Goal: Information Seeking & Learning: Find specific fact

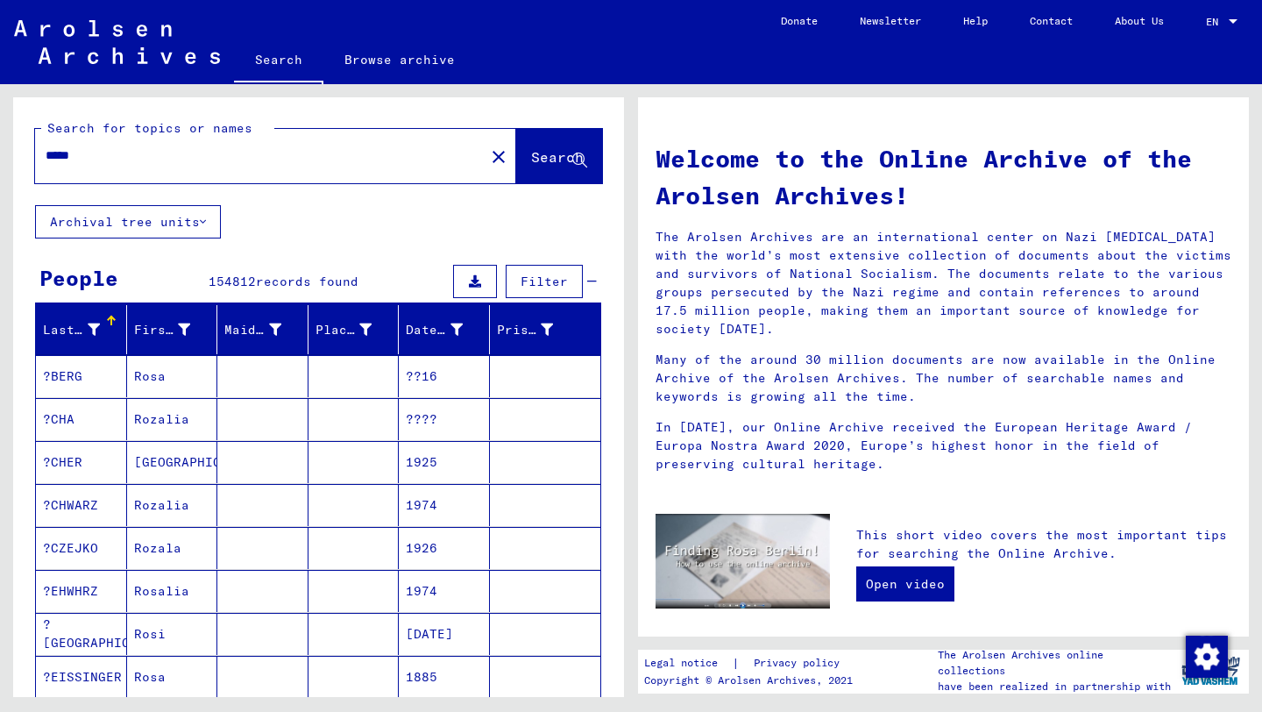
click at [168, 156] on input "*****" at bounding box center [255, 155] width 418 height 18
type input "**********"
click at [557, 175] on button "Search" at bounding box center [559, 156] width 86 height 54
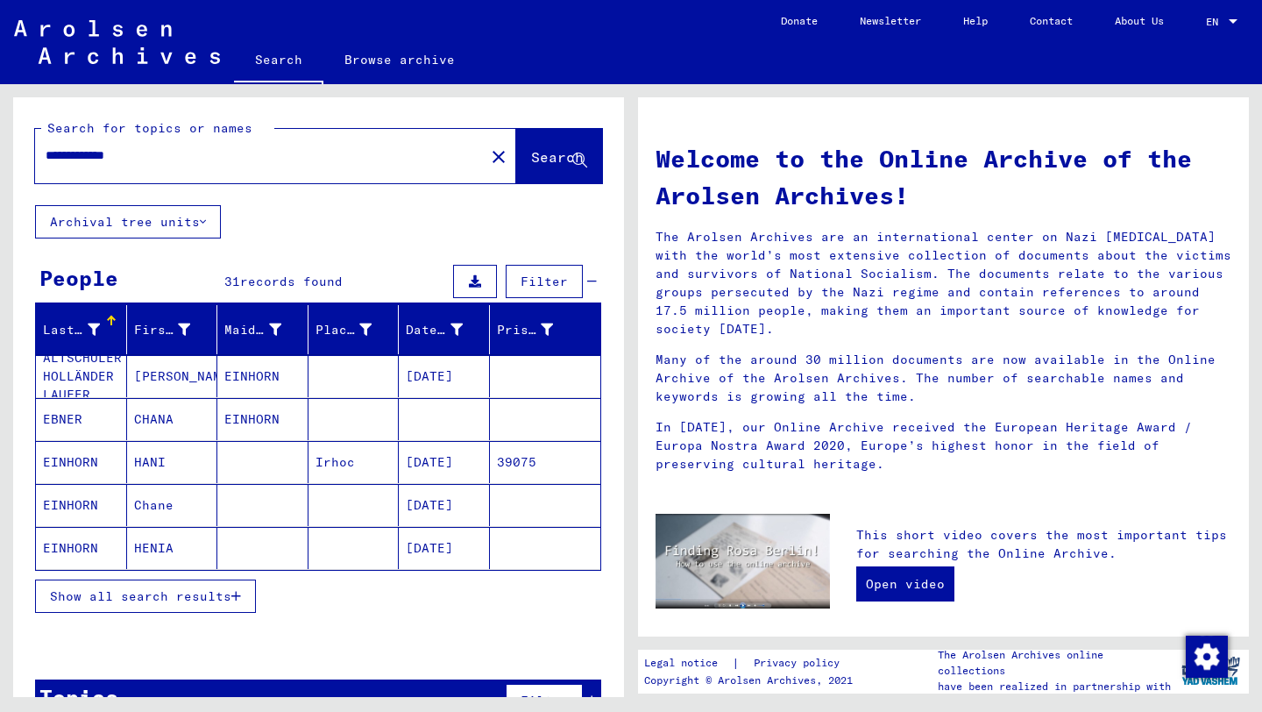
click at [179, 595] on span "Show all search results" at bounding box center [140, 596] width 181 height 16
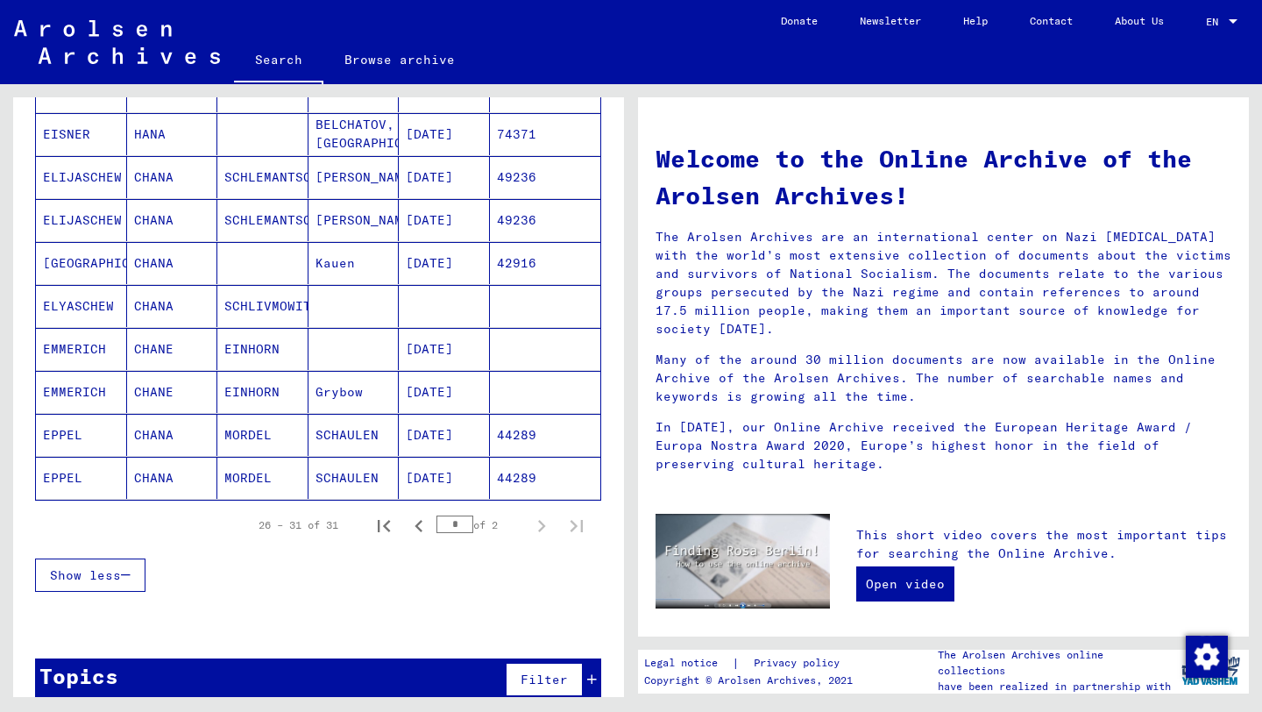
scroll to position [954, 0]
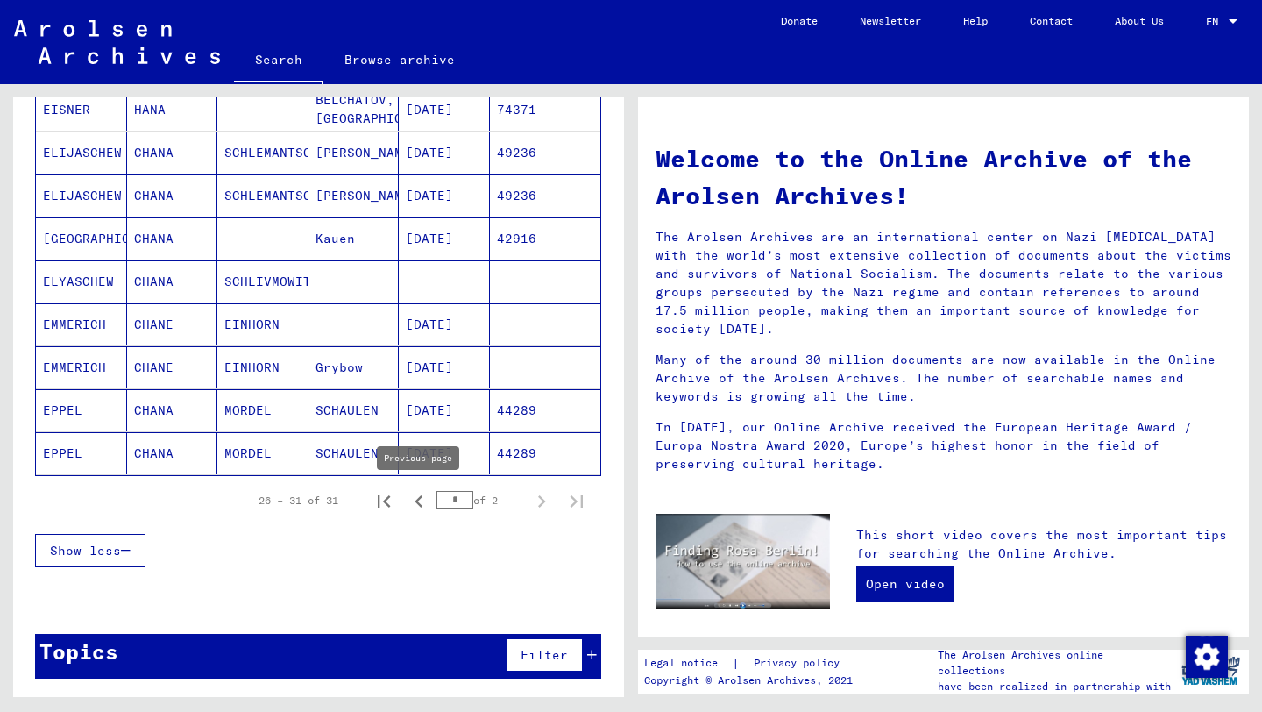
click at [414, 507] on icon "Previous page" at bounding box center [419, 501] width 25 height 25
click at [537, 494] on icon "Next page" at bounding box center [541, 501] width 25 height 25
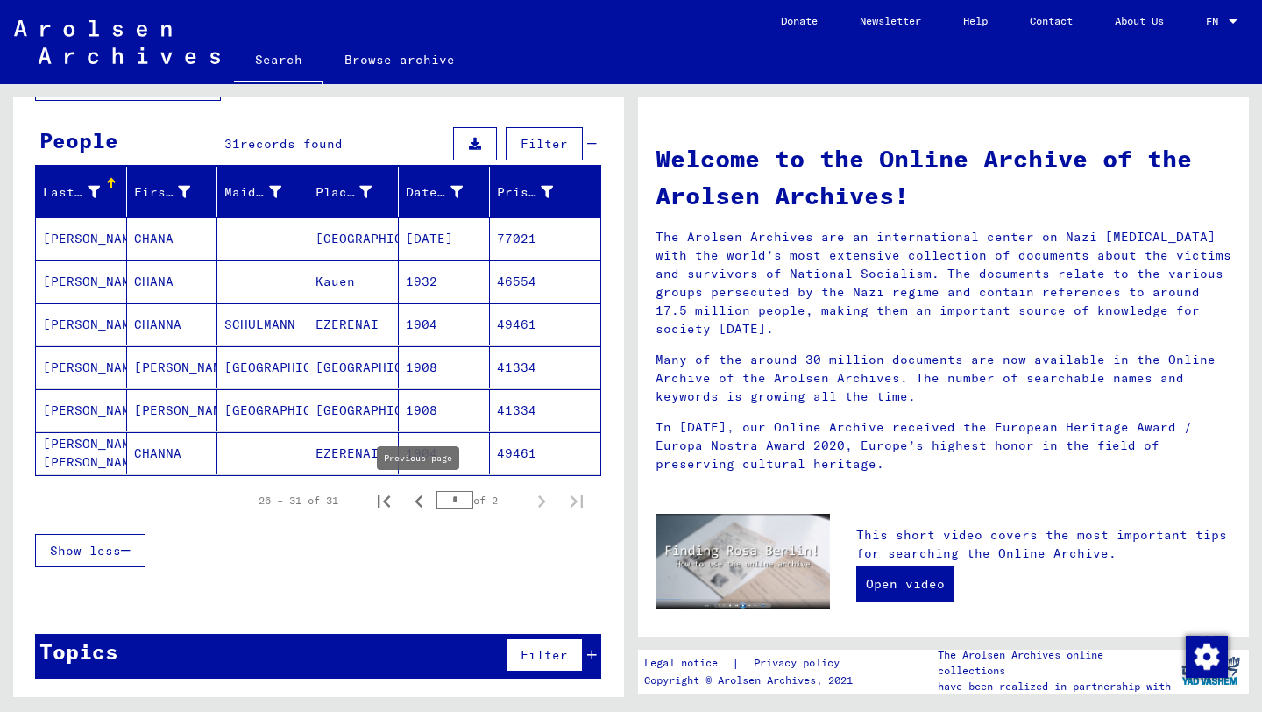
click at [426, 510] on icon "Previous page" at bounding box center [419, 501] width 25 height 25
type input "*"
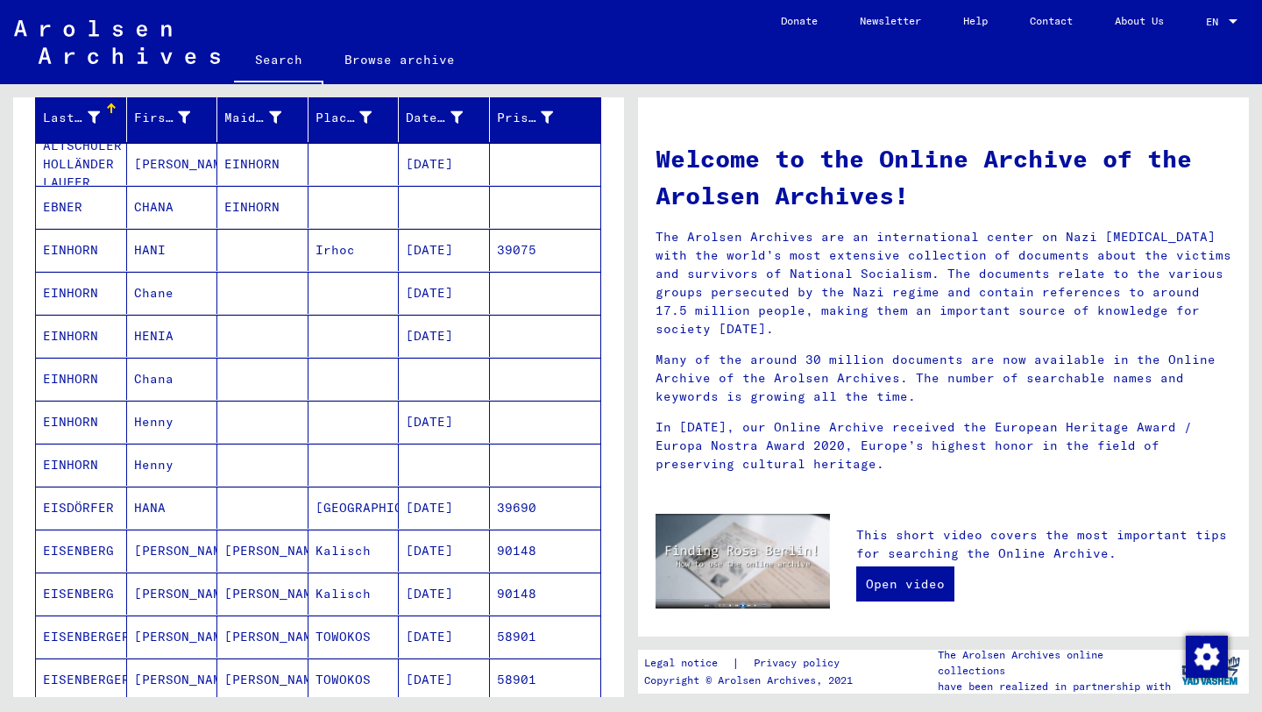
scroll to position [211, 0]
click at [94, 296] on mat-cell "EINHORN" at bounding box center [81, 294] width 91 height 42
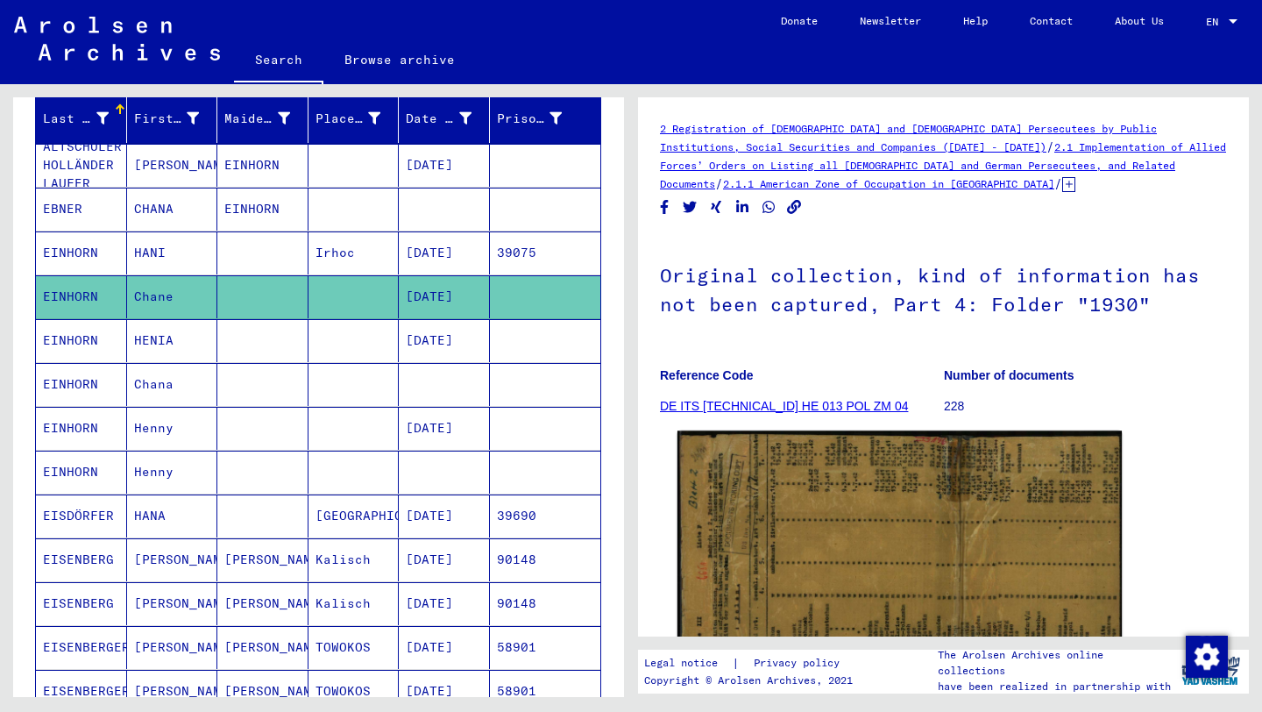
click at [889, 533] on img at bounding box center [900, 620] width 444 height 380
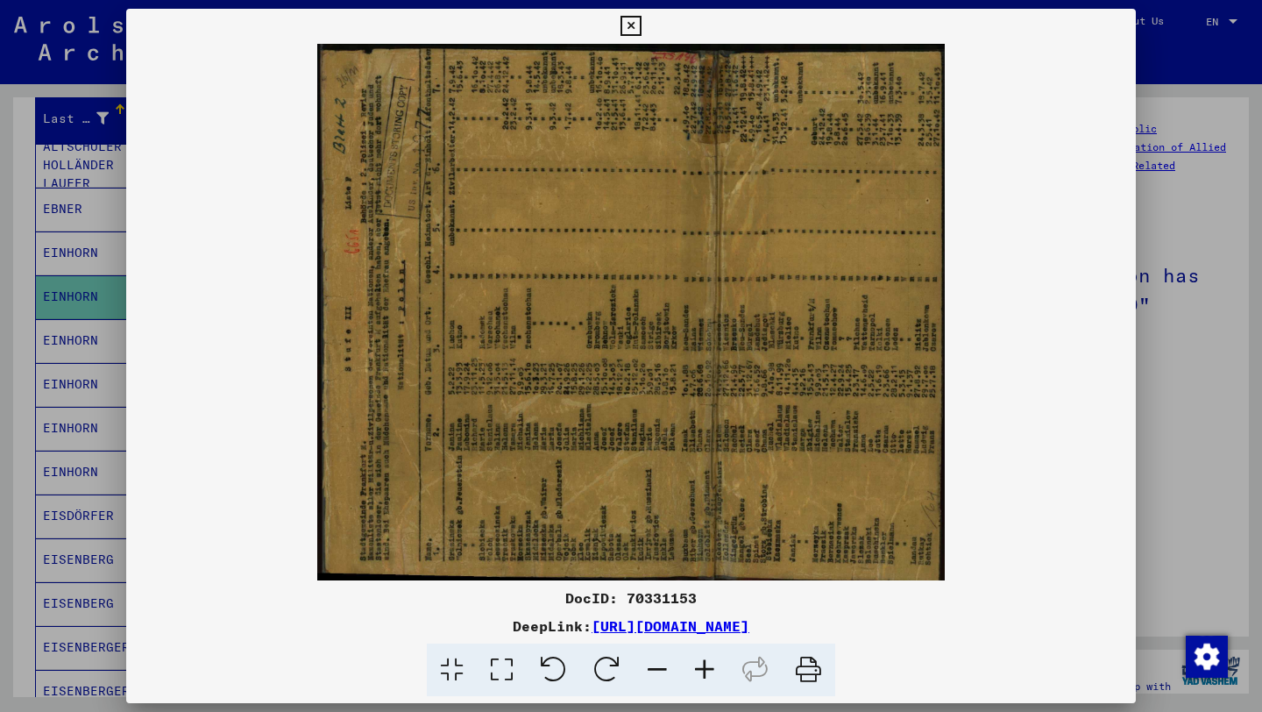
click at [593, 664] on icon at bounding box center [606, 669] width 53 height 53
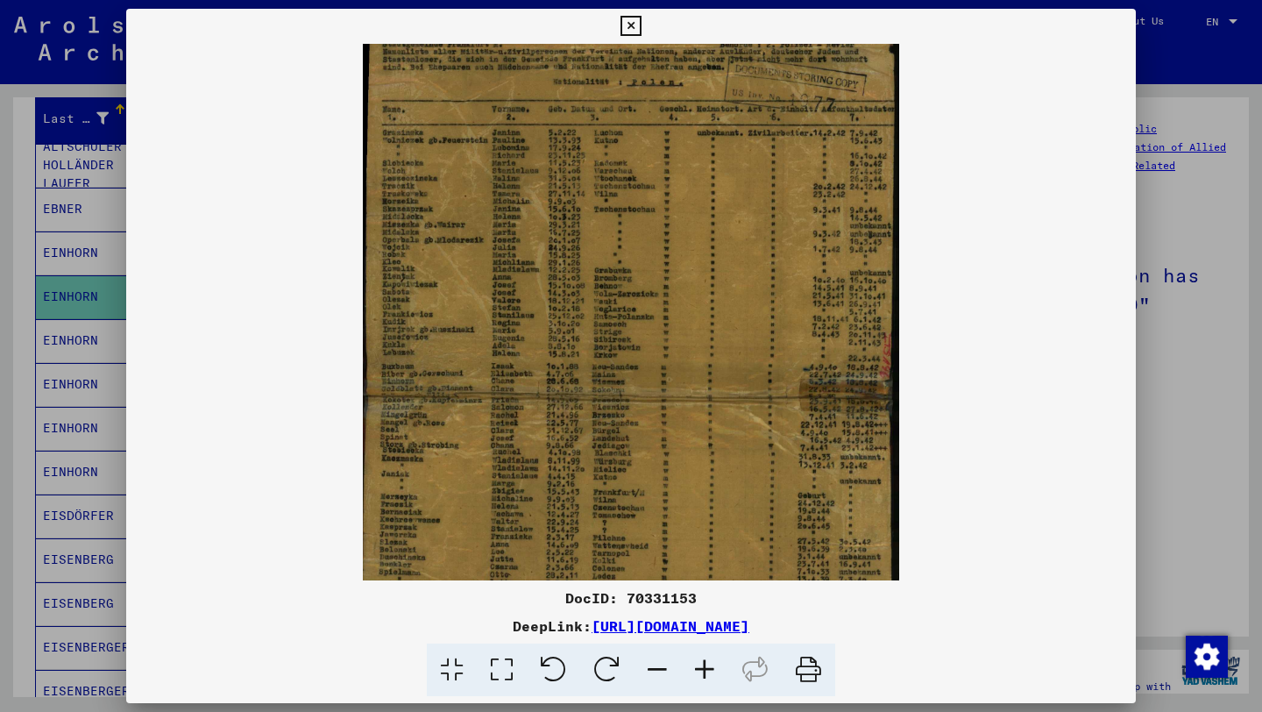
click at [695, 678] on icon at bounding box center [704, 669] width 47 height 53
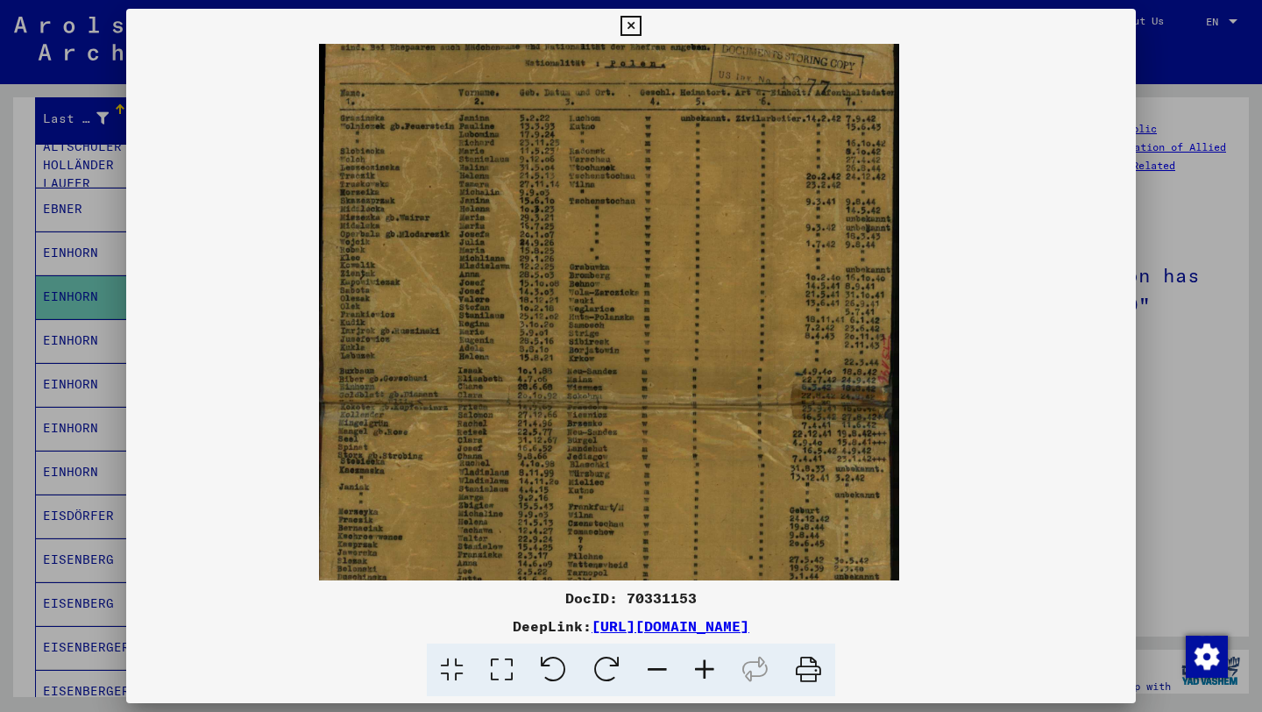
click at [695, 678] on icon at bounding box center [704, 669] width 47 height 53
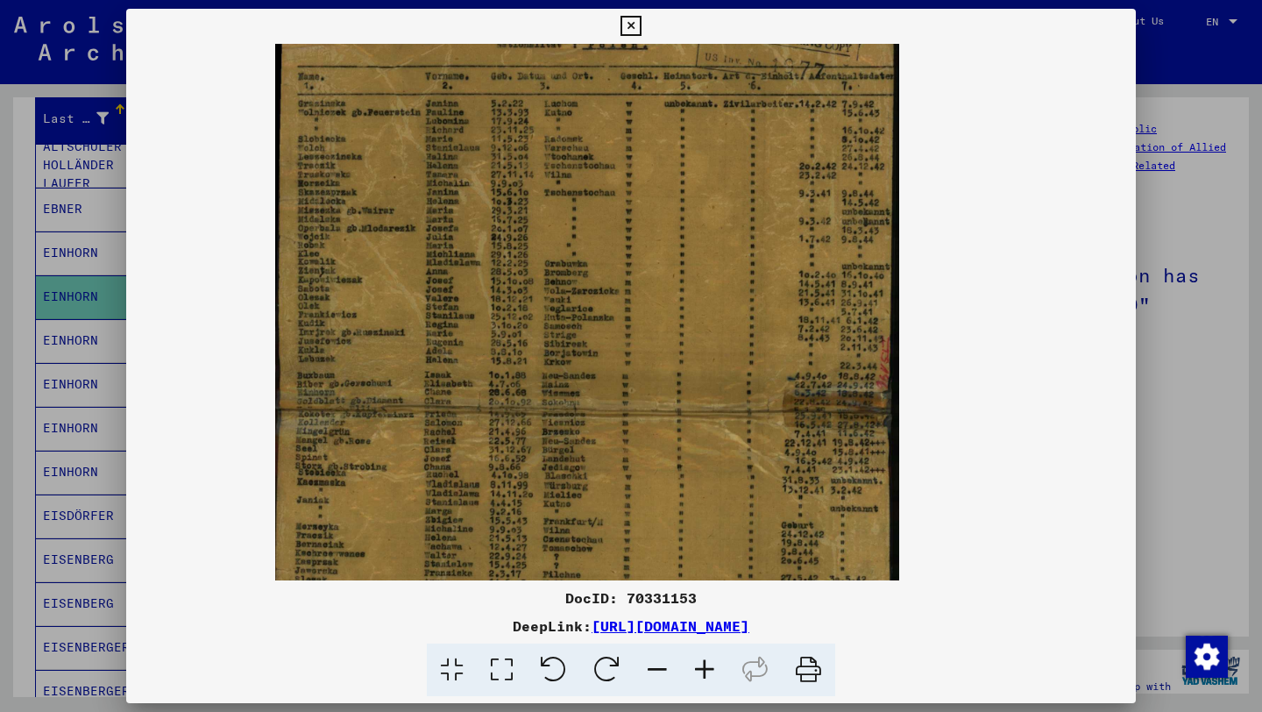
click at [695, 678] on icon at bounding box center [704, 669] width 47 height 53
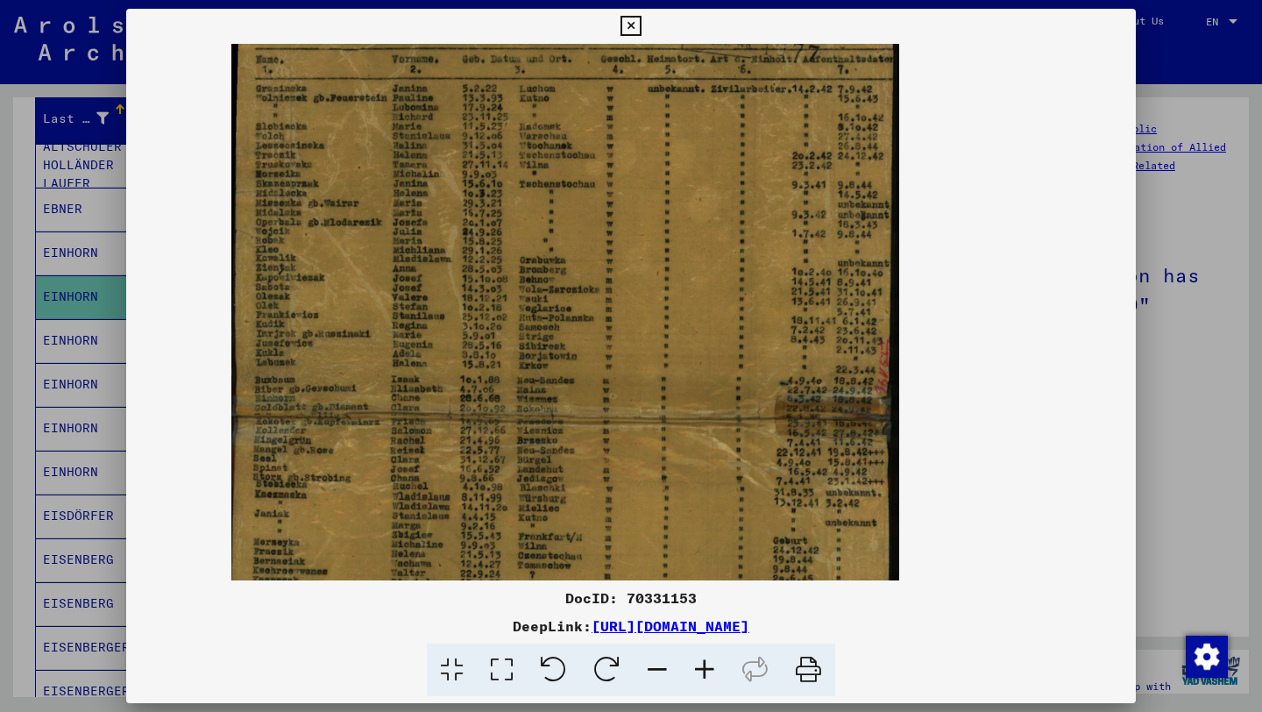
click at [695, 678] on icon at bounding box center [704, 669] width 47 height 53
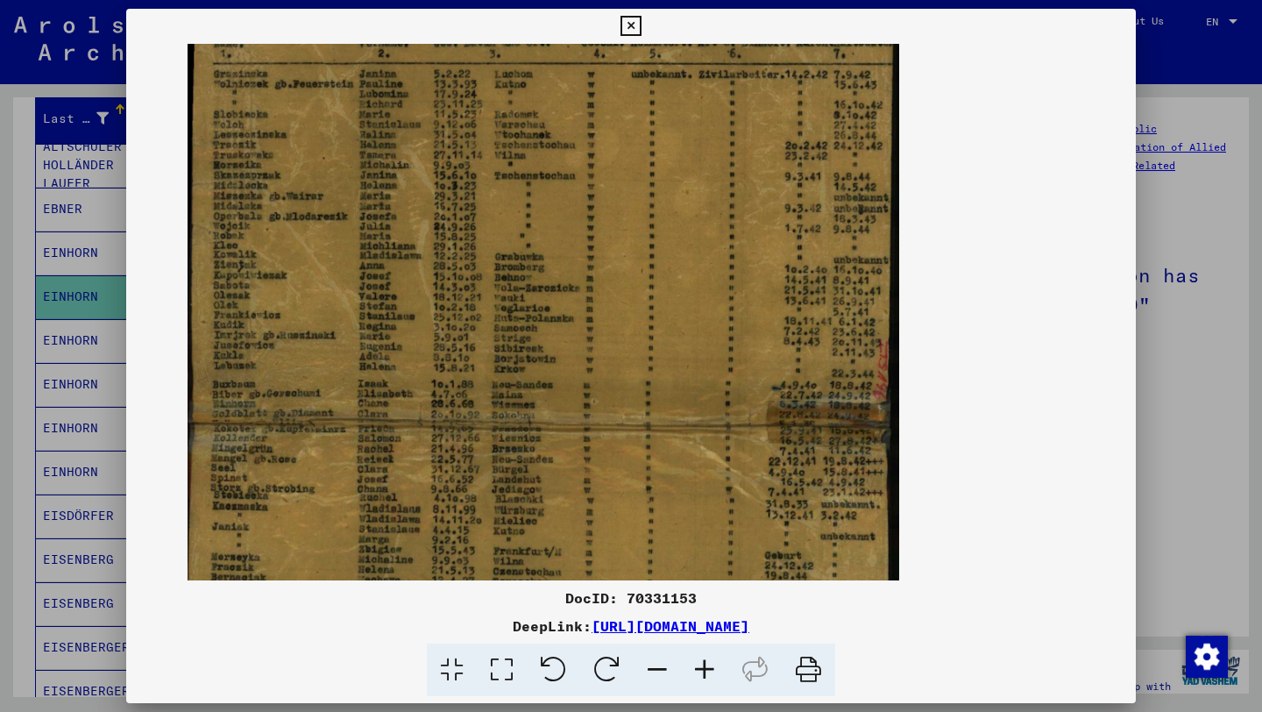
click at [695, 678] on icon at bounding box center [704, 669] width 47 height 53
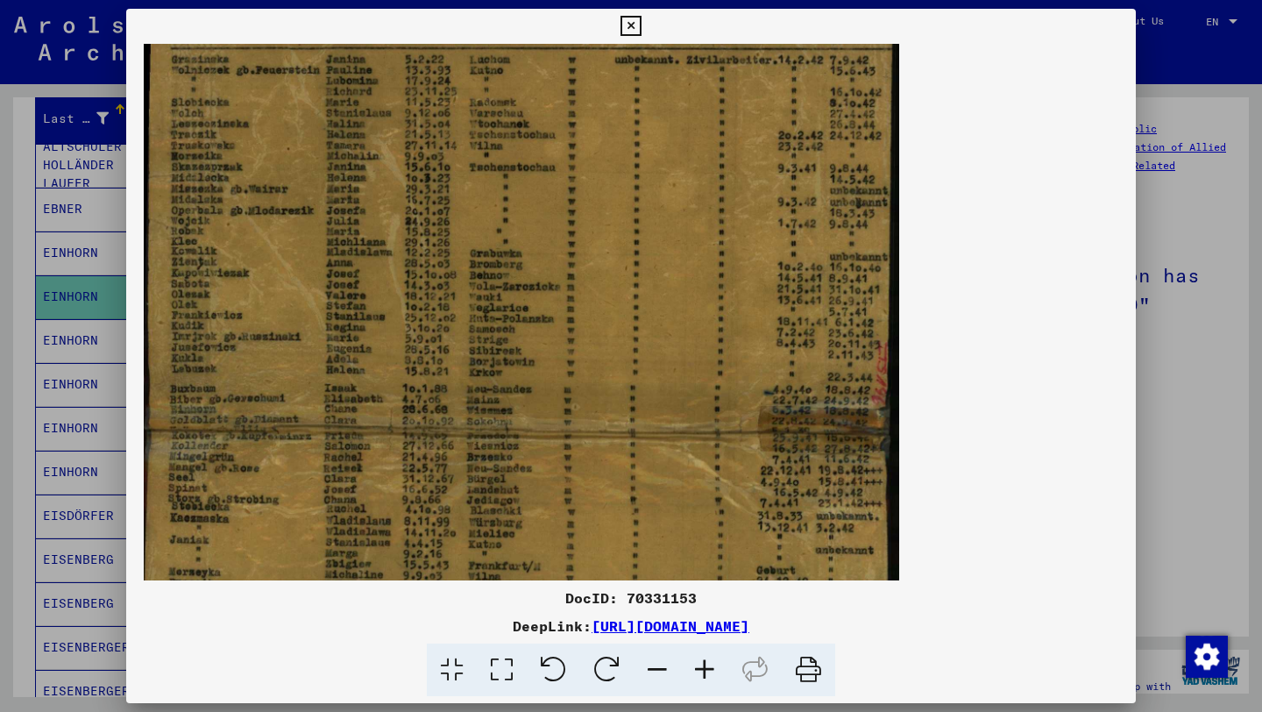
click at [695, 678] on icon at bounding box center [704, 669] width 47 height 53
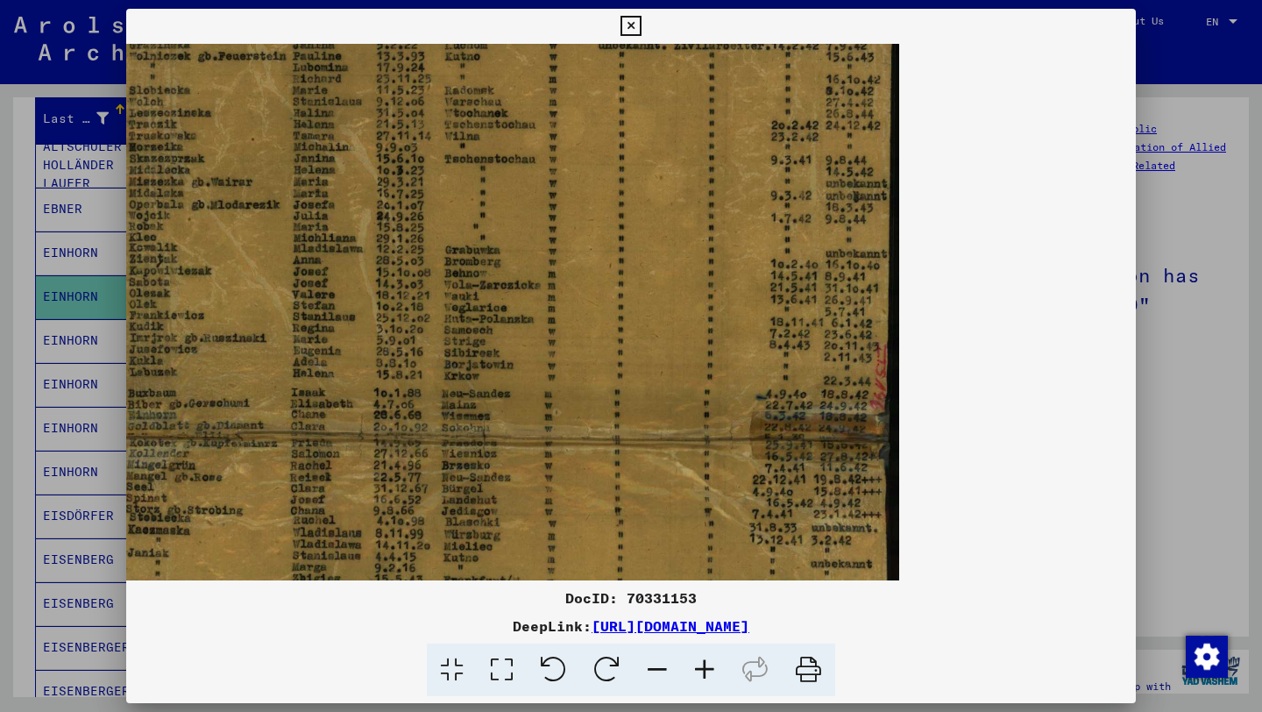
click at [695, 678] on icon at bounding box center [704, 669] width 47 height 53
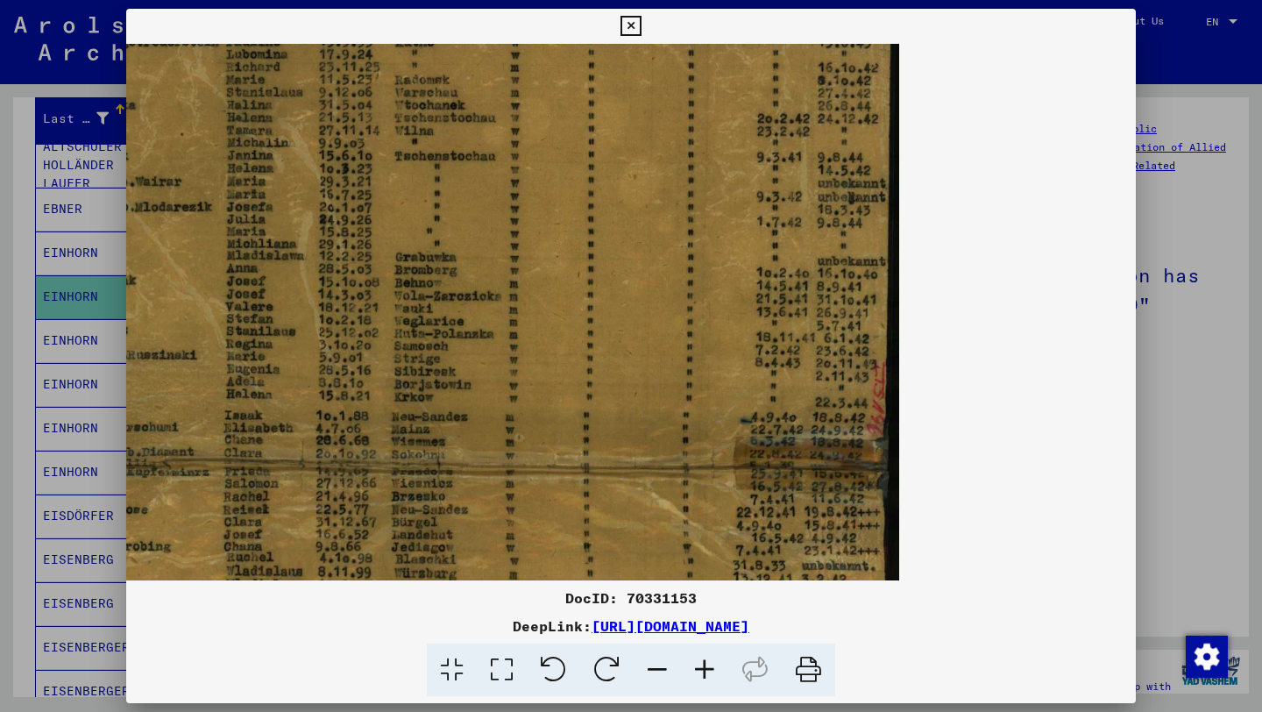
click at [695, 678] on icon at bounding box center [704, 669] width 47 height 53
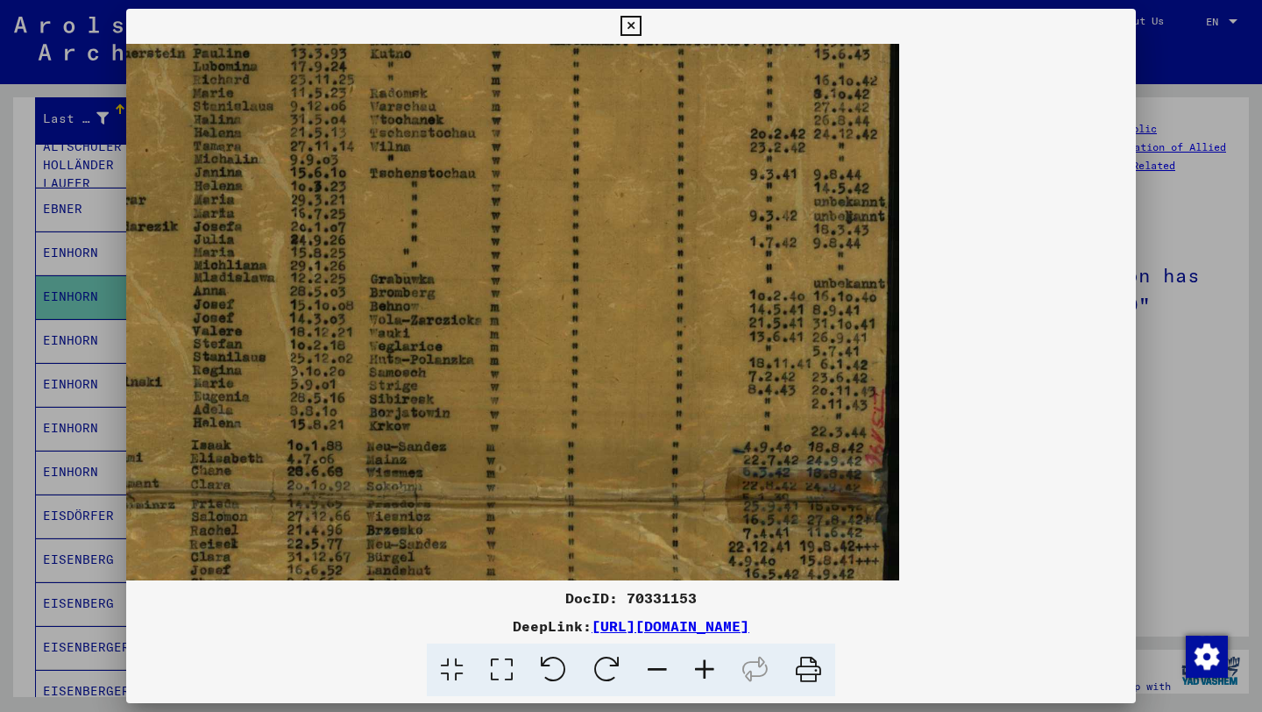
click at [695, 678] on icon at bounding box center [704, 669] width 47 height 53
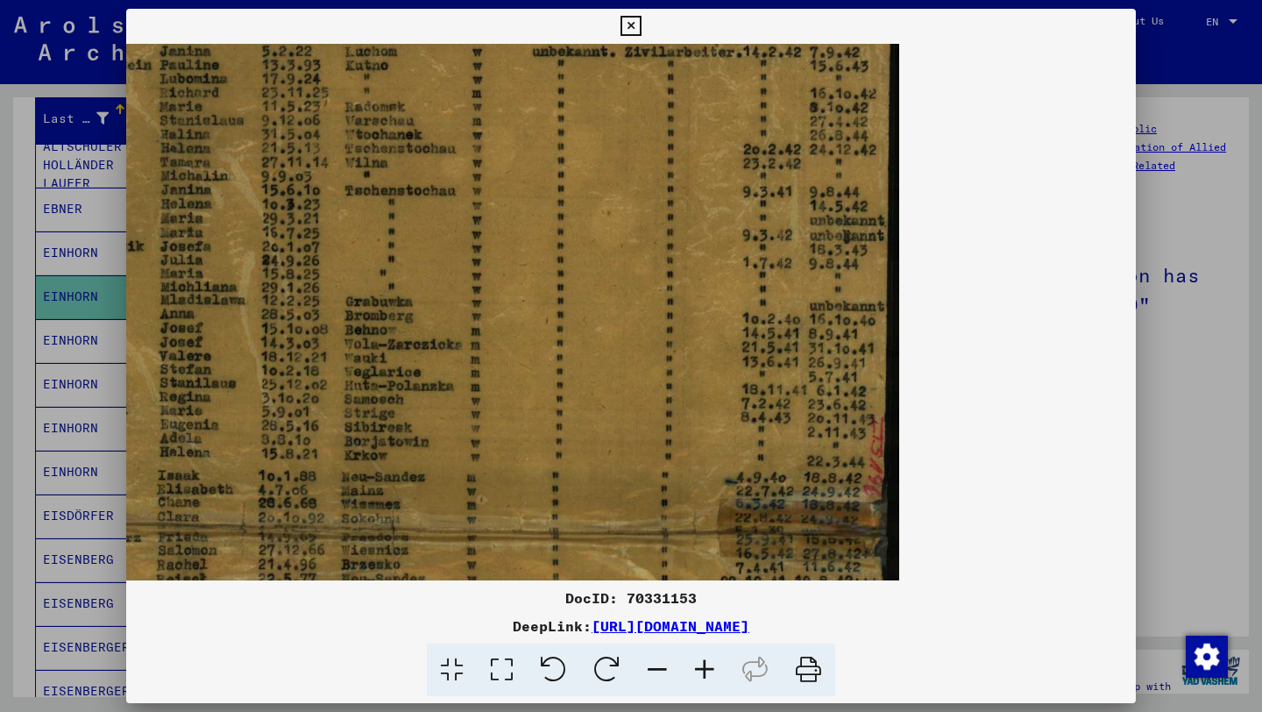
drag, startPoint x: 507, startPoint y: 356, endPoint x: 784, endPoint y: 678, distance: 424.5
click at [784, 677] on div "DocID: 70331153 DeepLink: [URL][DOMAIN_NAME]" at bounding box center [631, 353] width 1010 height 688
drag, startPoint x: 490, startPoint y: 168, endPoint x: 492, endPoint y: 307, distance: 138.5
click at [492, 307] on img at bounding box center [412, 377] width 975 height 1140
drag, startPoint x: 492, startPoint y: 307, endPoint x: 792, endPoint y: 369, distance: 307.0
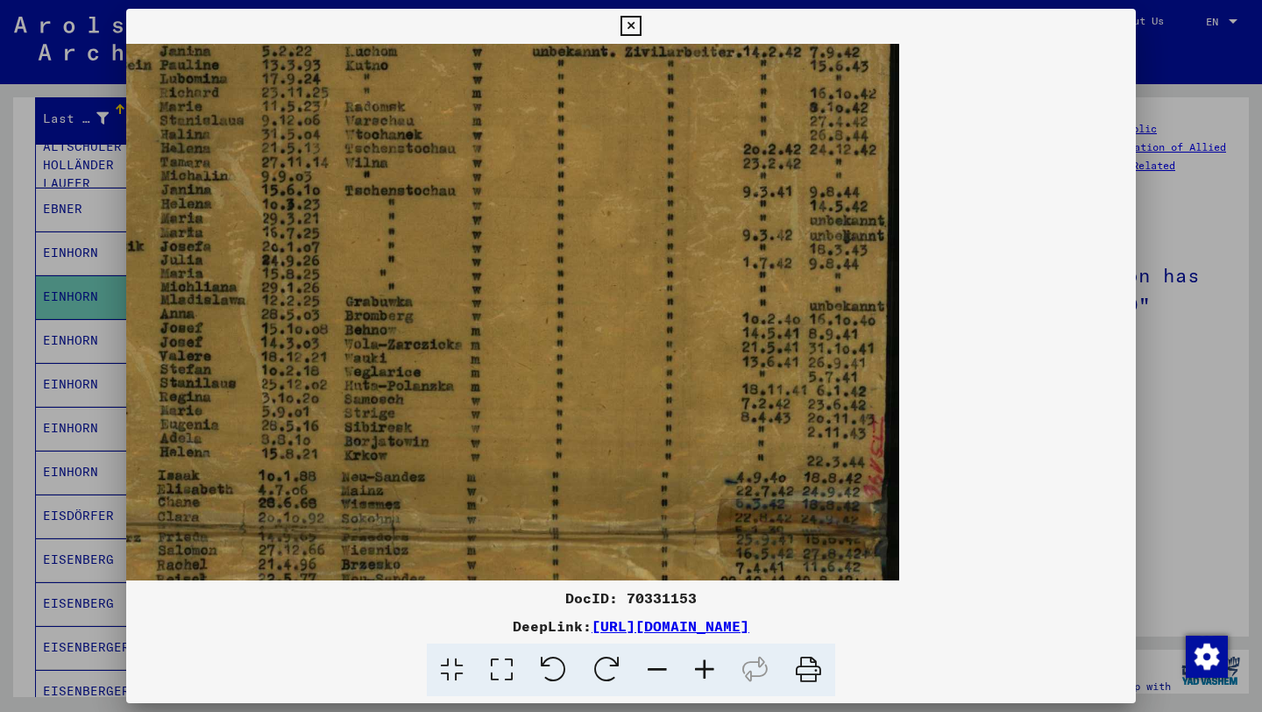
click at [792, 369] on img at bounding box center [412, 377] width 975 height 1140
click at [647, 662] on icon at bounding box center [657, 669] width 47 height 53
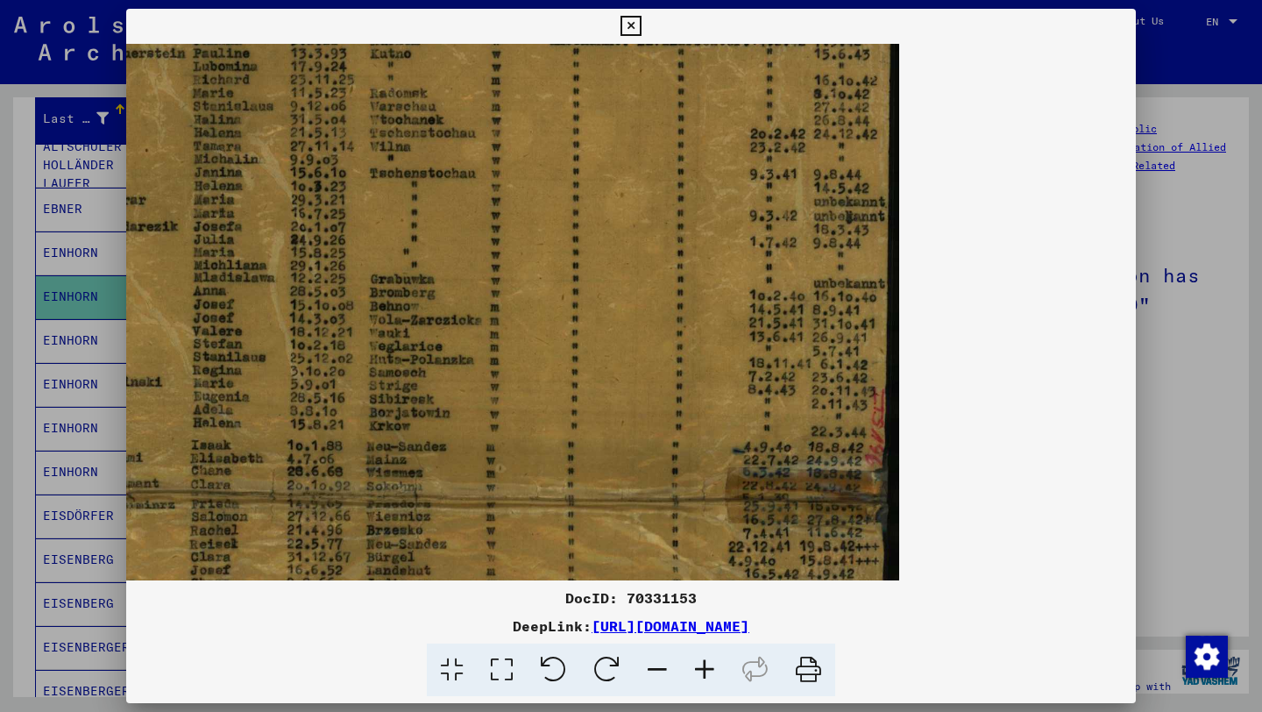
click at [647, 662] on icon at bounding box center [657, 669] width 47 height 53
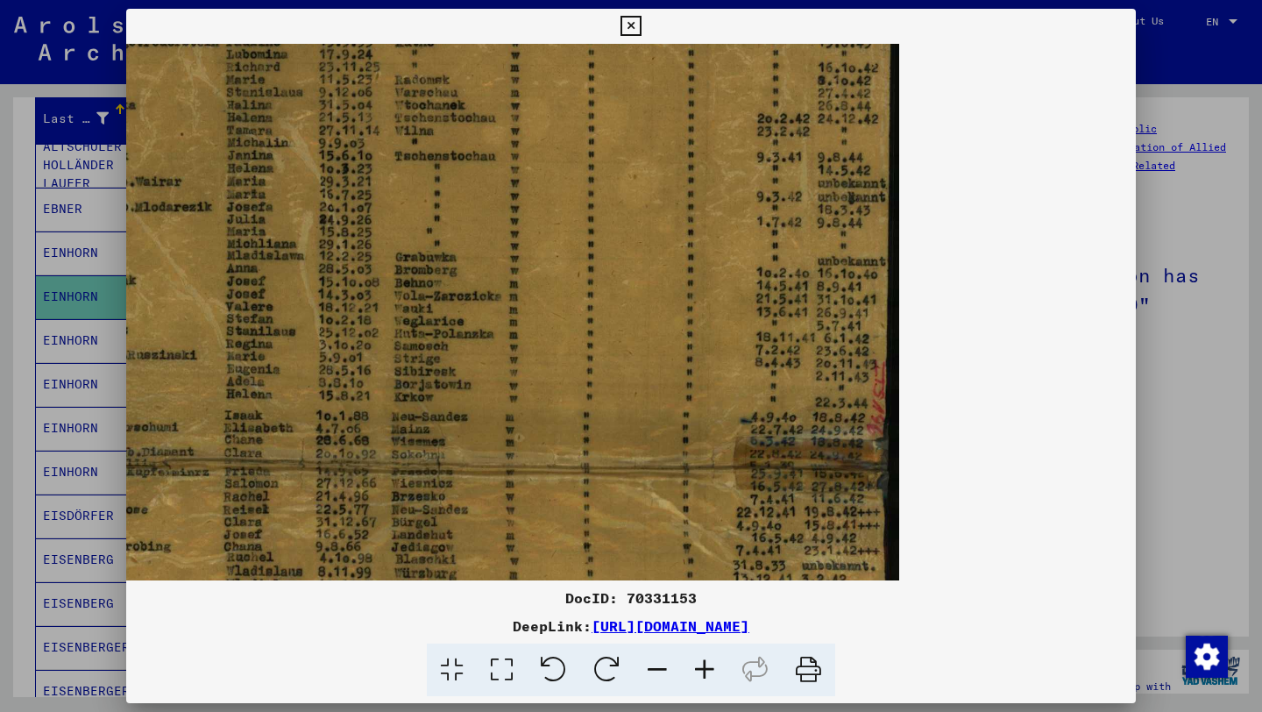
click at [647, 662] on icon at bounding box center [657, 669] width 47 height 53
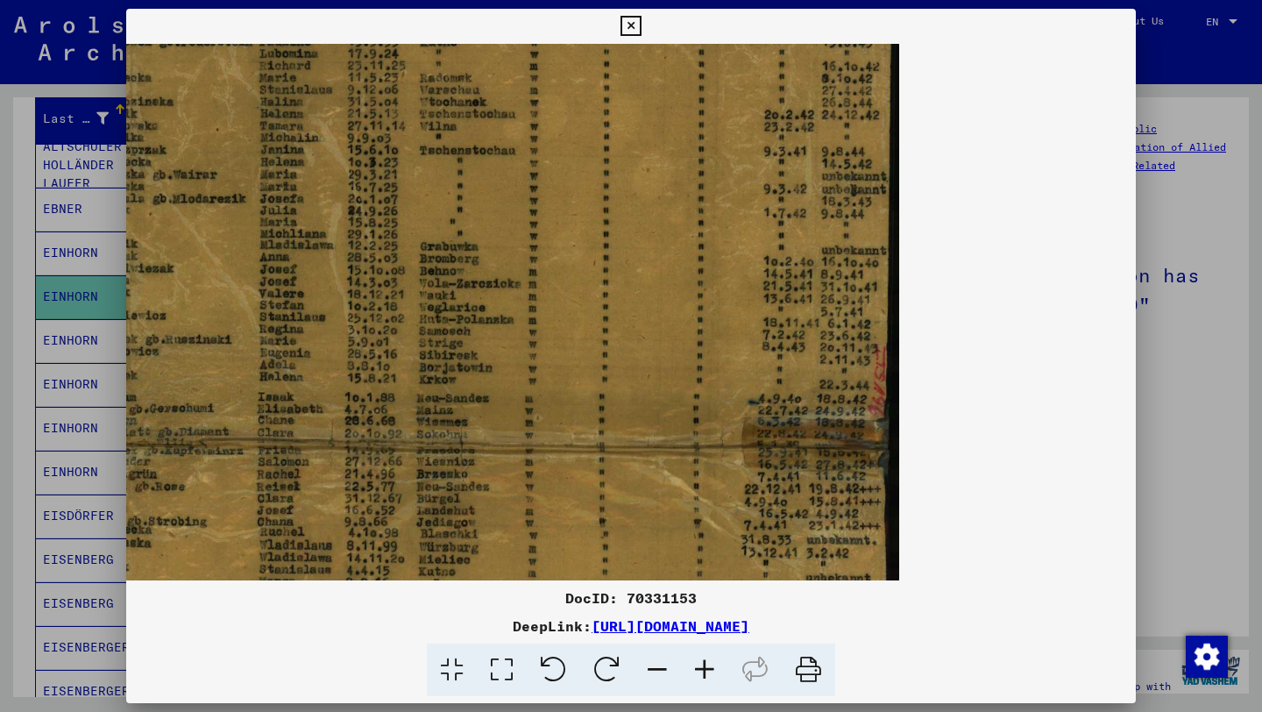
click at [647, 662] on icon at bounding box center [657, 669] width 47 height 53
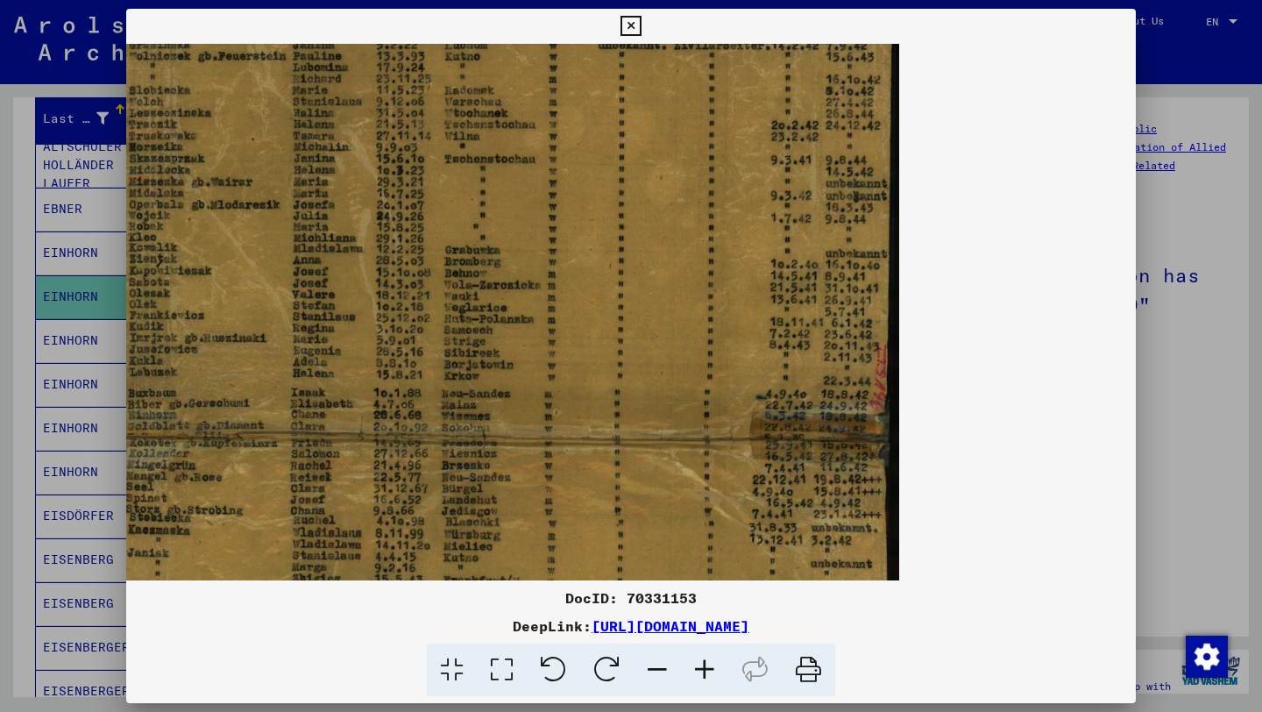
click at [647, 662] on icon at bounding box center [657, 669] width 47 height 53
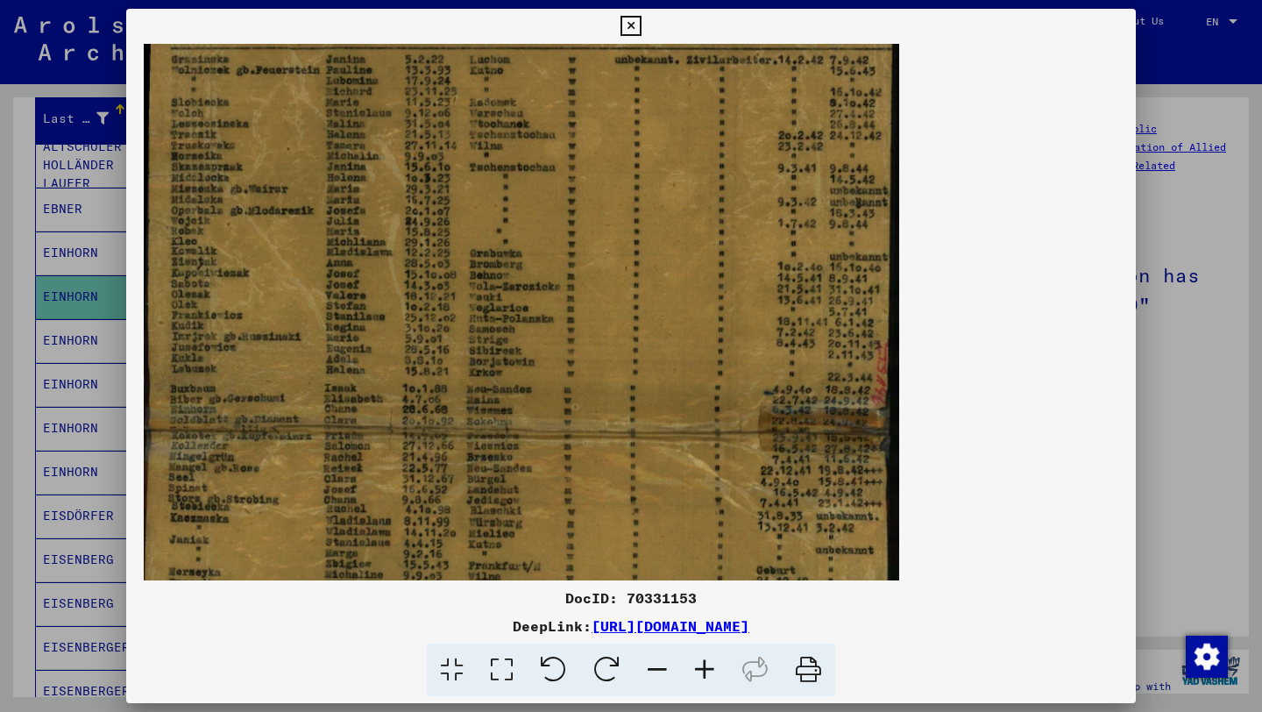
click at [647, 662] on icon at bounding box center [657, 669] width 47 height 53
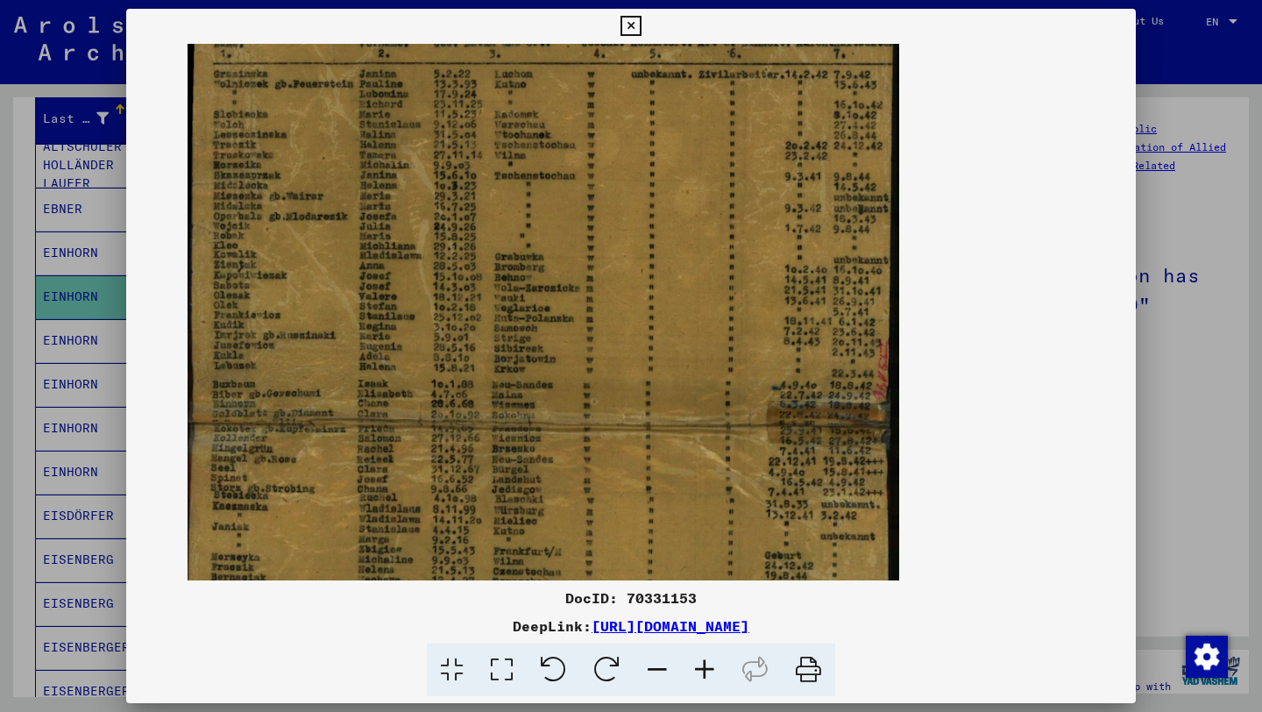
drag, startPoint x: 365, startPoint y: 280, endPoint x: 416, endPoint y: 289, distance: 52.6
click at [416, 289] on img at bounding box center [544, 312] width 712 height 833
click at [627, 24] on icon at bounding box center [631, 26] width 20 height 21
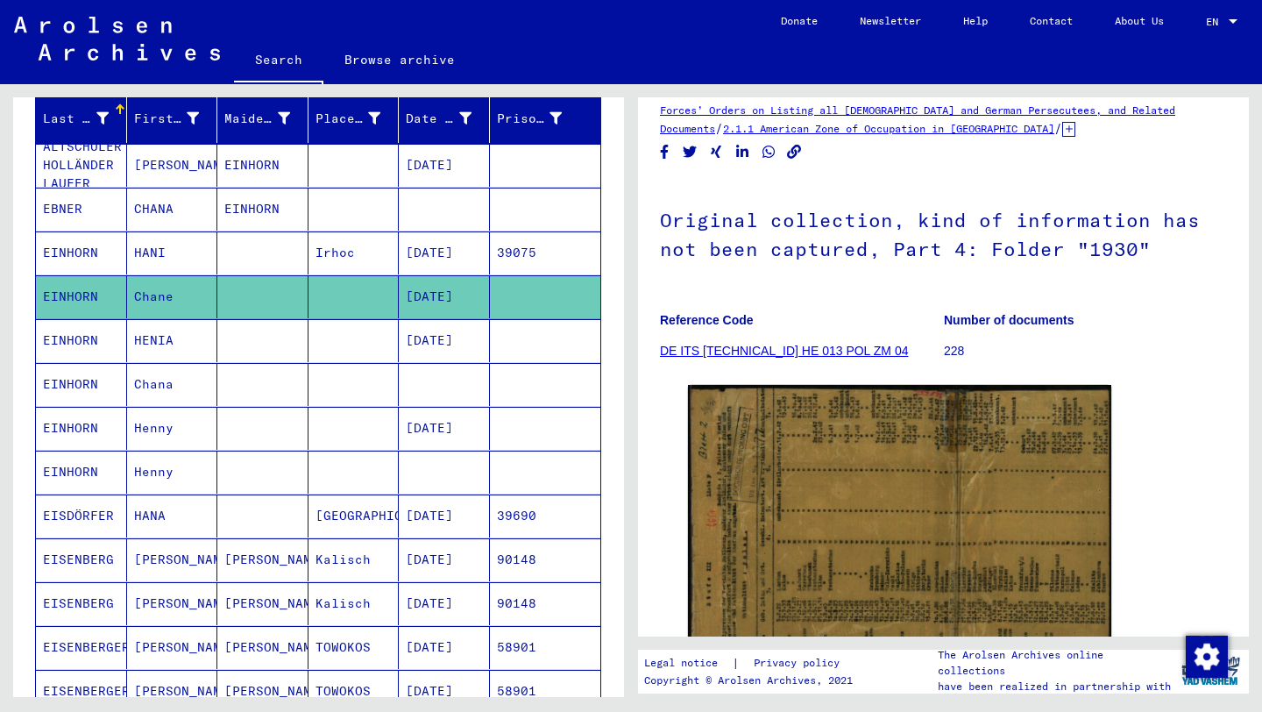
scroll to position [54, 0]
